Goal: Task Accomplishment & Management: Use online tool/utility

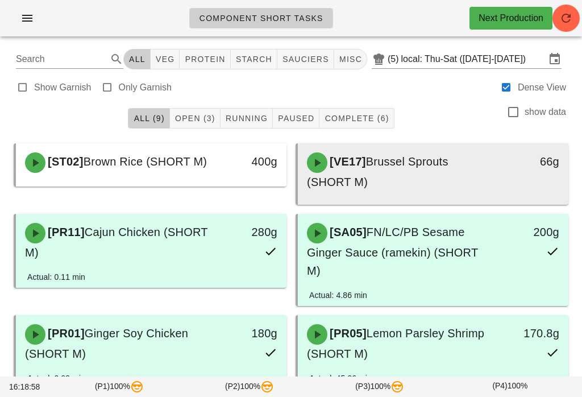
click at [372, 177] on div "[VE17] Brussel Sprouts (SHORT M)" at bounding box center [399, 172] width 199 height 52
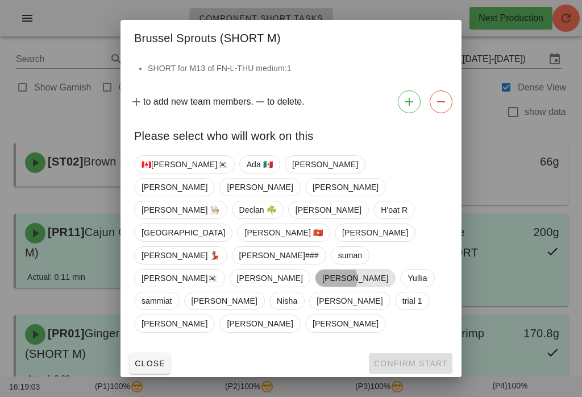
click at [322, 269] on span "[PERSON_NAME]" at bounding box center [355, 277] width 66 height 17
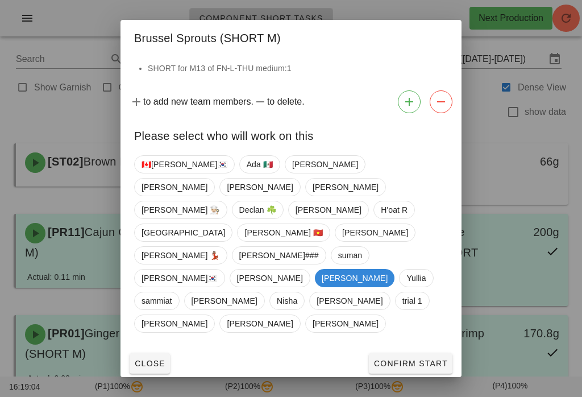
click at [409, 353] on button "Confirm Start" at bounding box center [411, 363] width 84 height 20
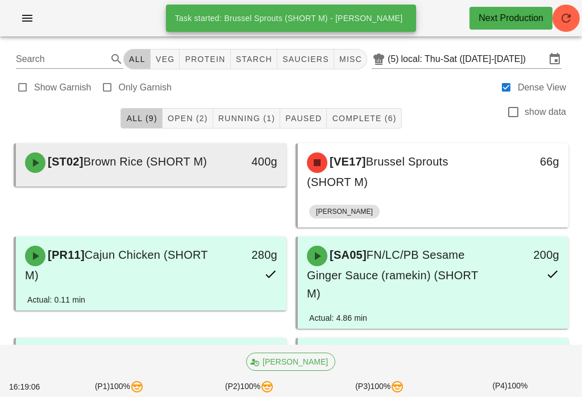
click at [230, 173] on div "400g" at bounding box center [251, 163] width 66 height 34
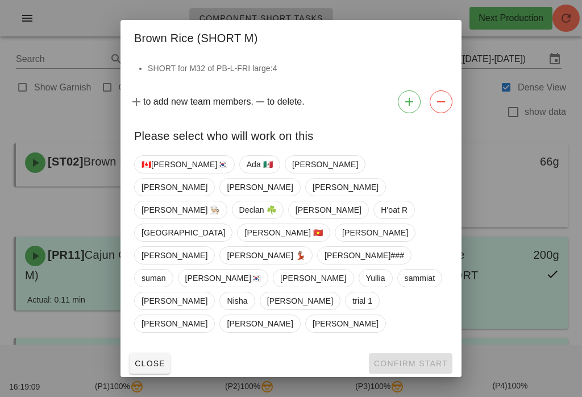
click at [528, 150] on div at bounding box center [291, 198] width 582 height 397
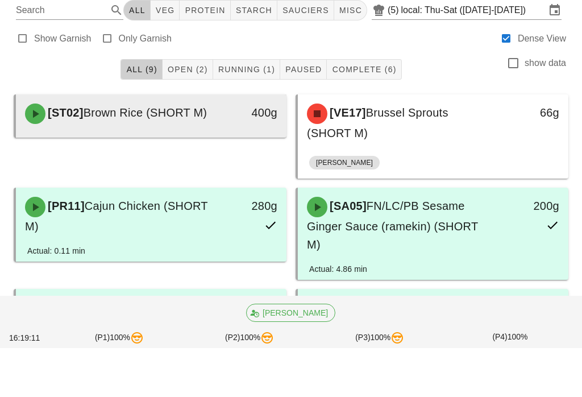
scroll to position [227, 0]
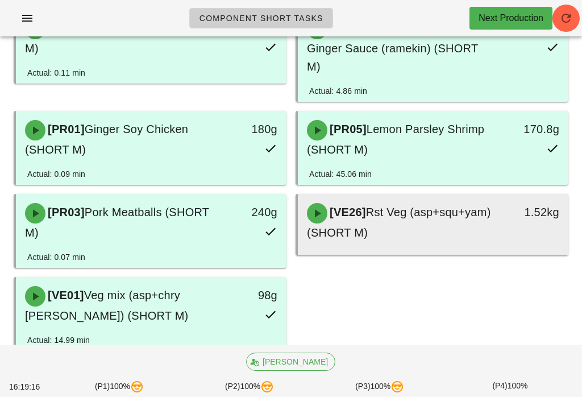
click at [382, 202] on div "[VE26] Rst Veg (asp+squ+yam) (SHORT M)" at bounding box center [399, 222] width 199 height 52
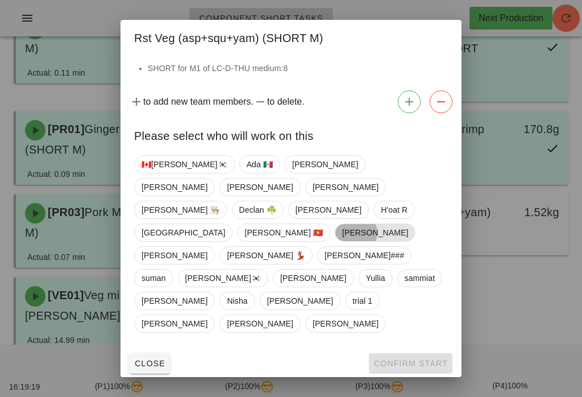
click at [342, 241] on span "[PERSON_NAME]" at bounding box center [375, 232] width 66 height 17
click at [388, 359] on span "Confirm Start" at bounding box center [410, 363] width 74 height 9
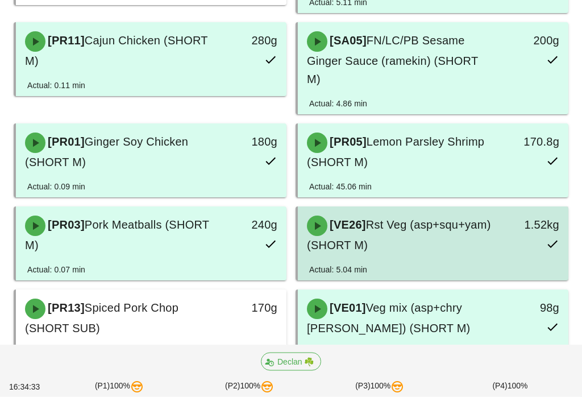
scroll to position [217, 0]
